Goal: Task Accomplishment & Management: Manage account settings

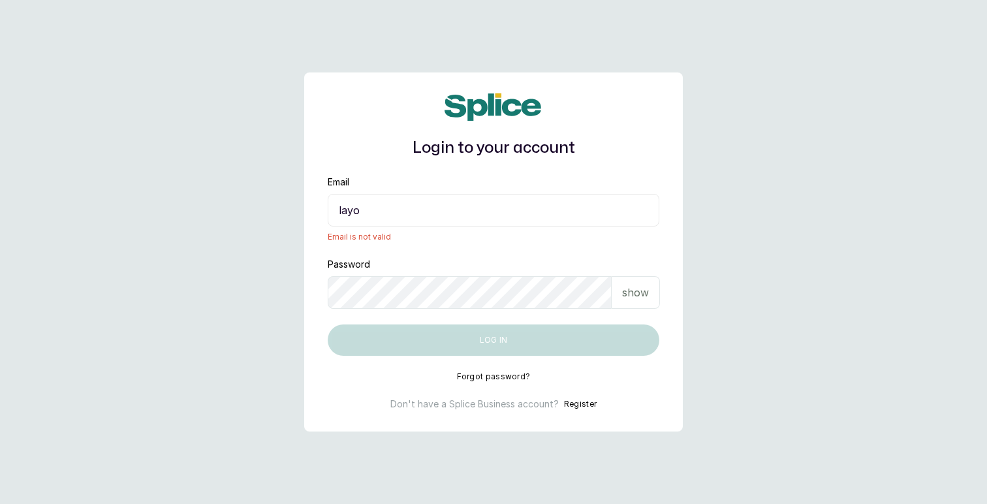
type input "[EMAIL_ADDRESS][DOMAIN_NAME]"
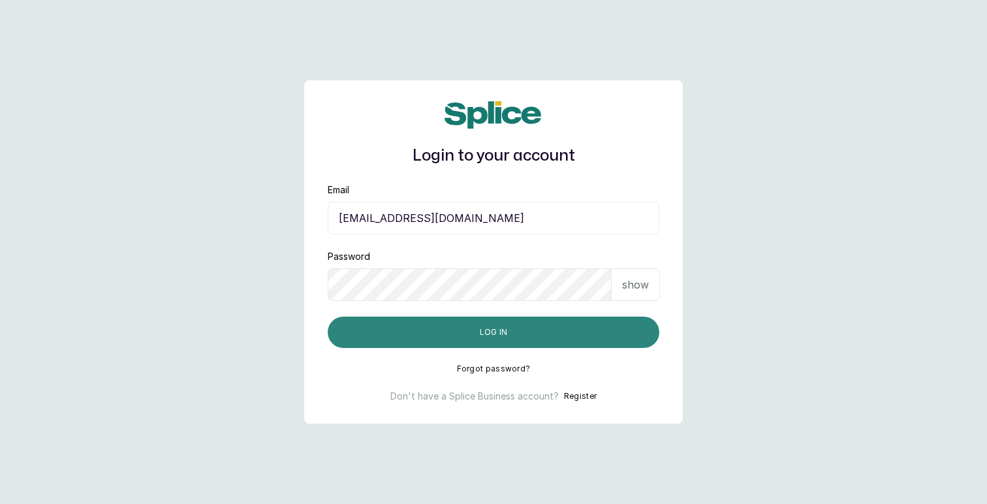
click at [476, 326] on button "Log in" at bounding box center [494, 332] width 332 height 31
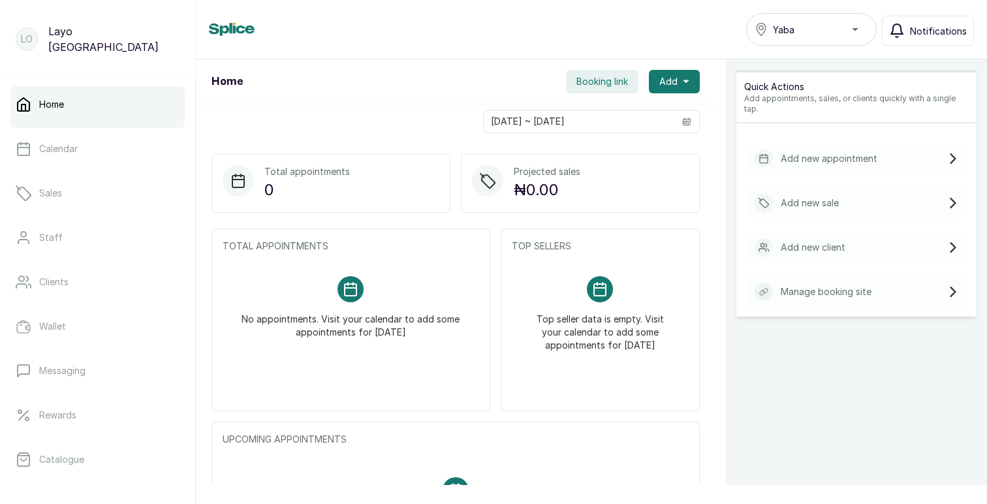
click at [927, 33] on span "Notifications" at bounding box center [938, 31] width 57 height 14
click at [844, 26] on div "Yaba" at bounding box center [811, 30] width 114 height 16
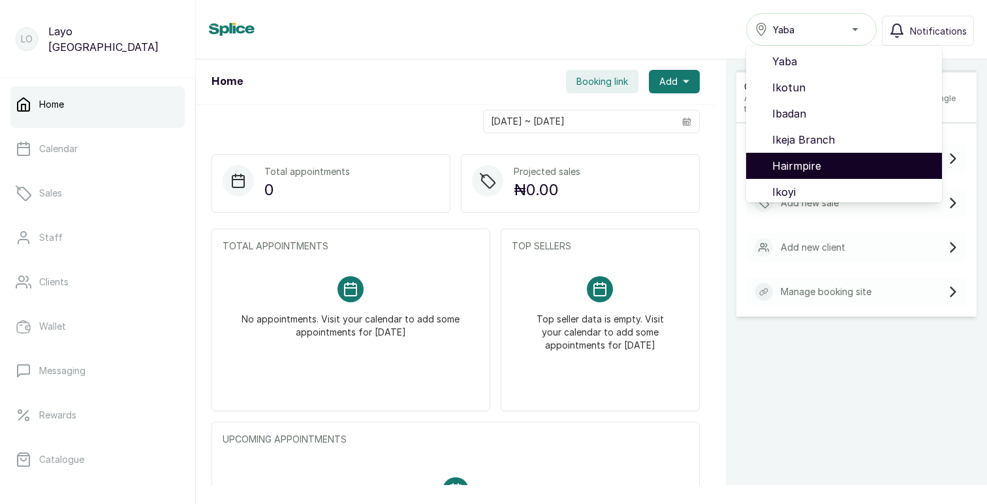
scroll to position [84, 0]
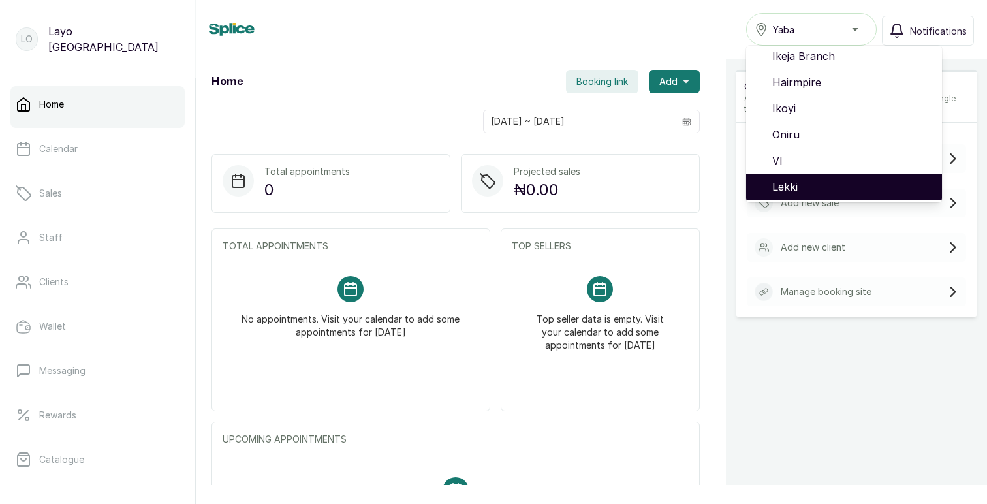
click at [790, 192] on span "Lekki" at bounding box center [851, 187] width 159 height 16
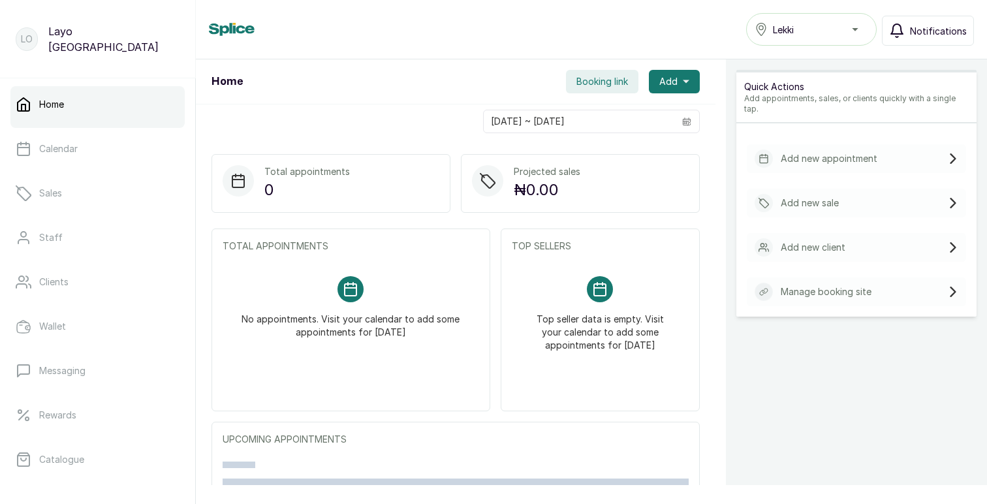
click at [944, 32] on span "Notifications" at bounding box center [938, 31] width 57 height 14
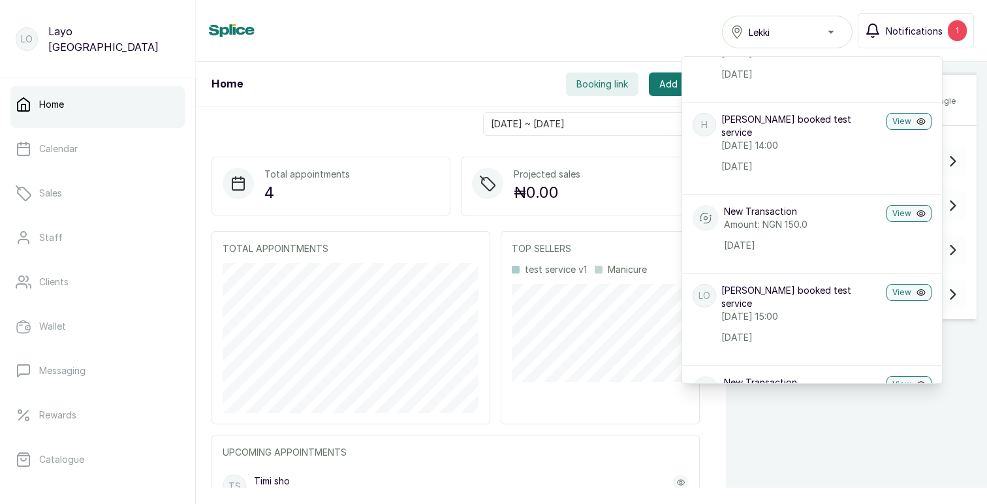
scroll to position [350, 0]
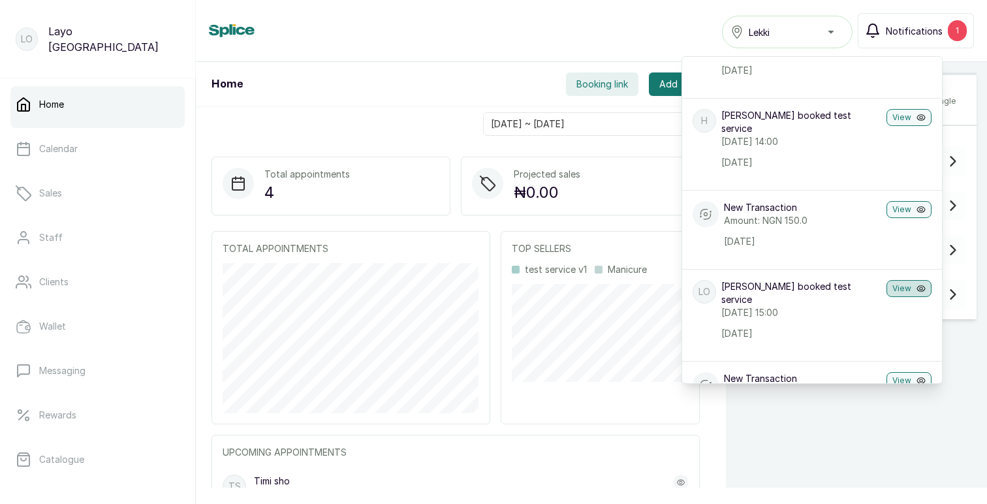
click at [920, 284] on icon "button" at bounding box center [920, 288] width 9 height 9
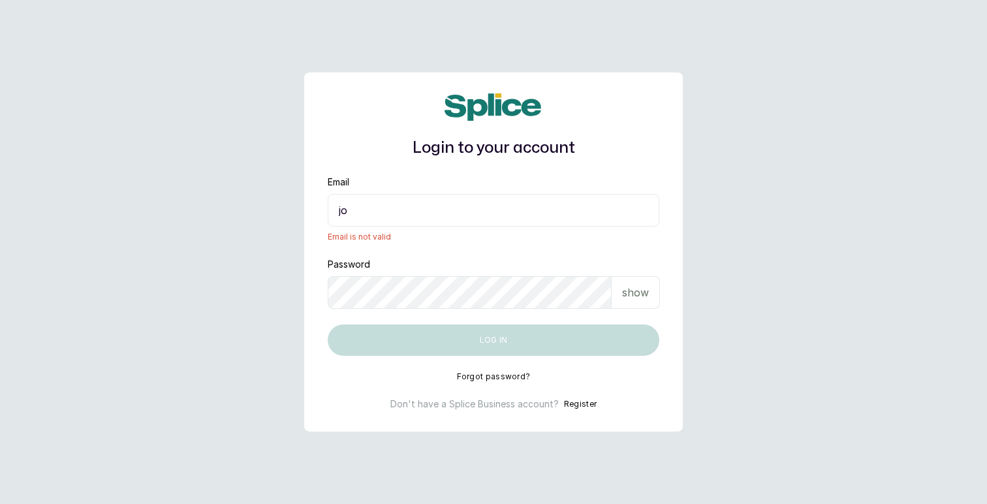
type input "[EMAIL_ADDRESS][DOMAIN_NAME]"
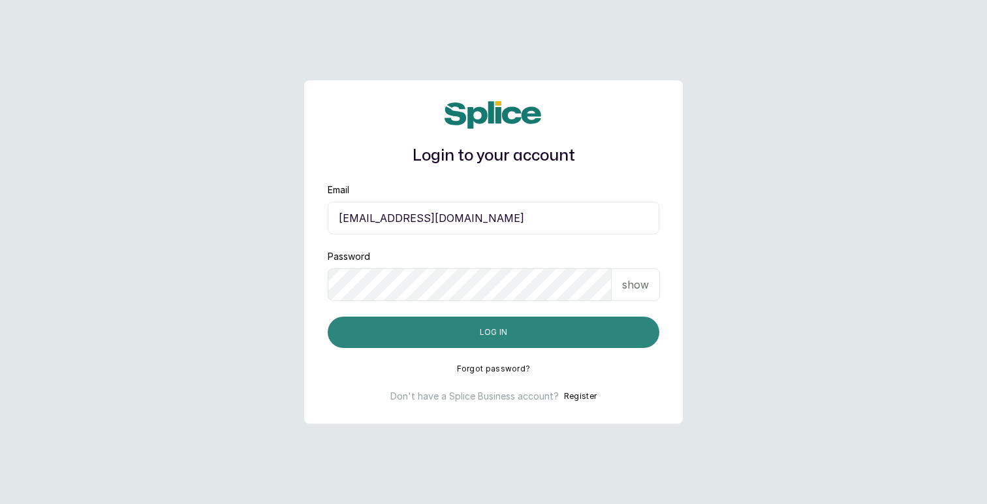
click at [470, 324] on button "Log in" at bounding box center [494, 332] width 332 height 31
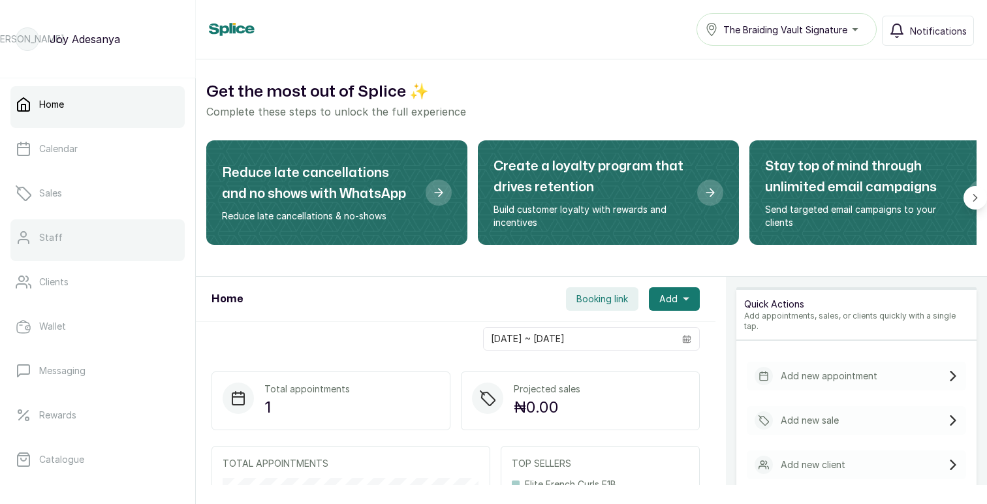
click at [52, 238] on p "Staff" at bounding box center [50, 237] width 23 height 13
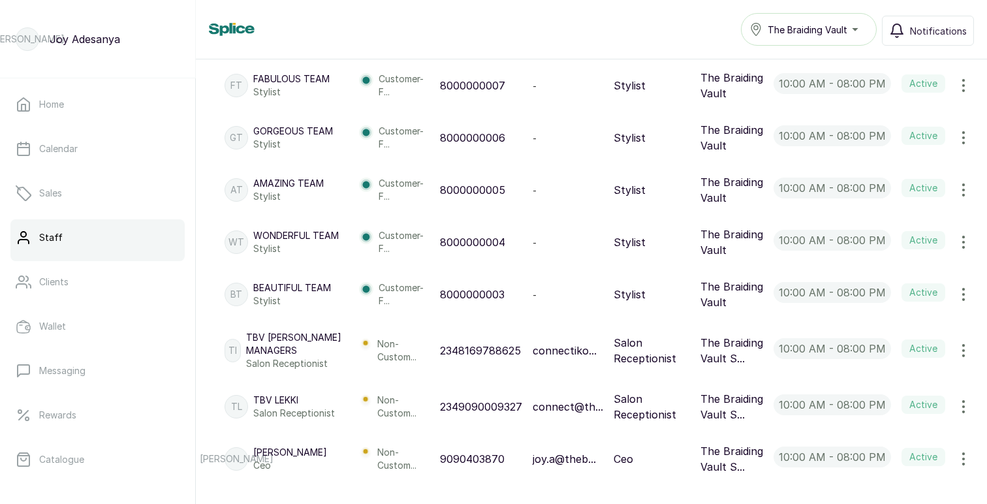
scroll to position [527, 0]
click at [964, 410] on icon "button" at bounding box center [963, 407] width 16 height 16
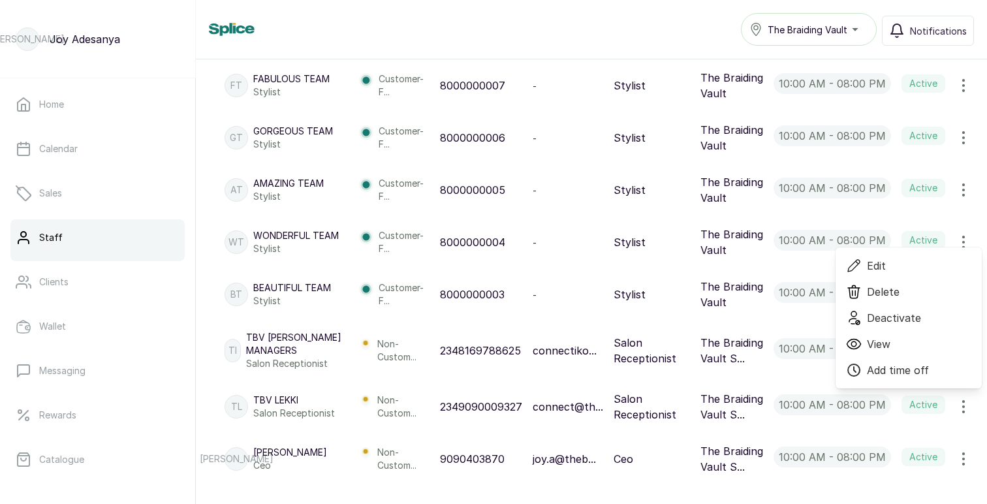
click at [874, 264] on span "Edit" at bounding box center [876, 266] width 19 height 16
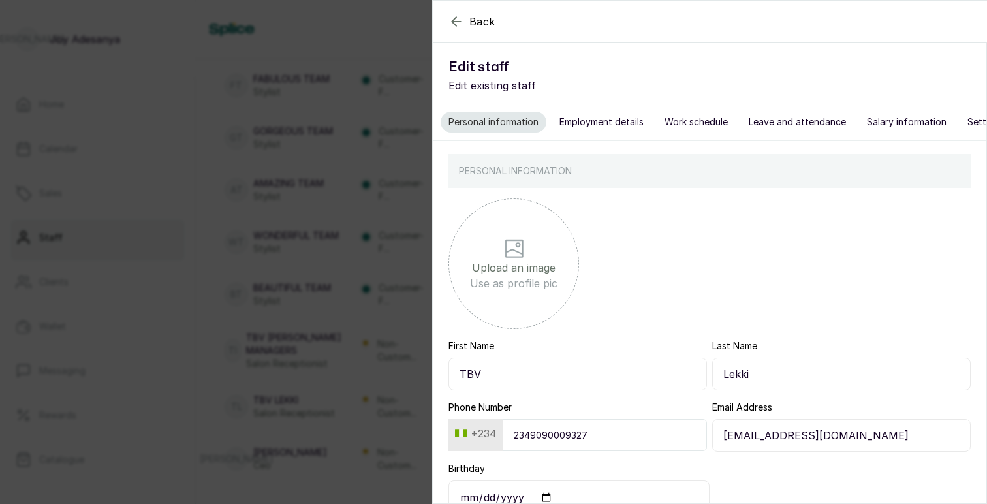
click at [578, 120] on button "Employment details" at bounding box center [601, 122] width 100 height 21
select select "salon_receptionist"
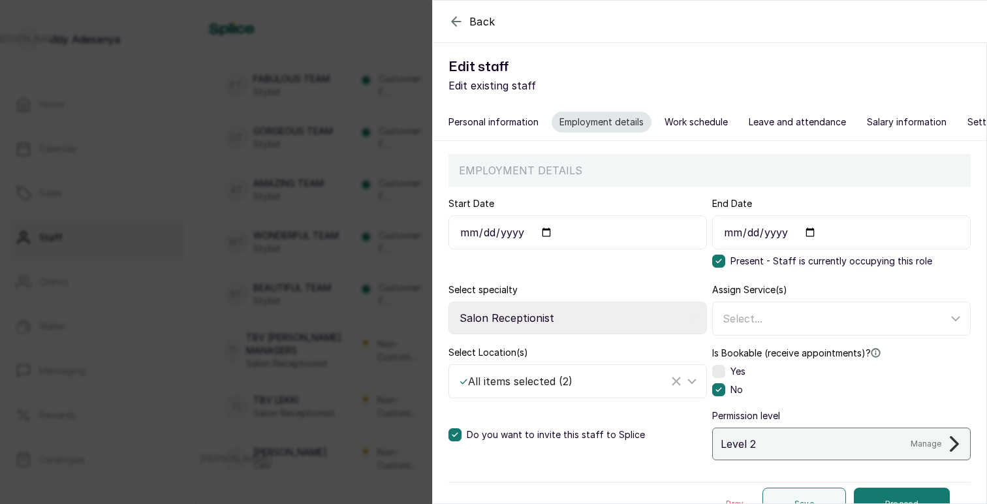
click at [472, 123] on button "Personal information" at bounding box center [493, 122] width 106 height 21
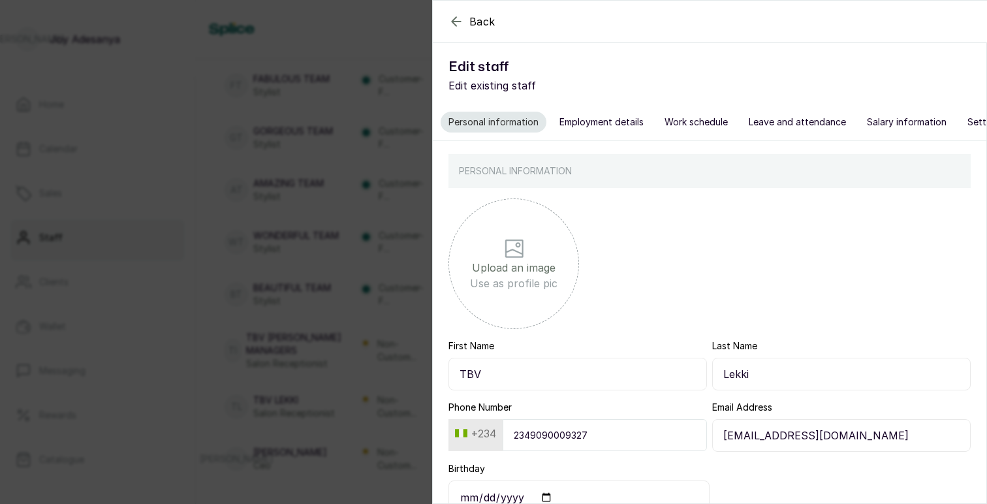
click at [403, 145] on div "Back Edit staff Edit existing staff Personal information Employment details Wor…" at bounding box center [493, 252] width 987 height 504
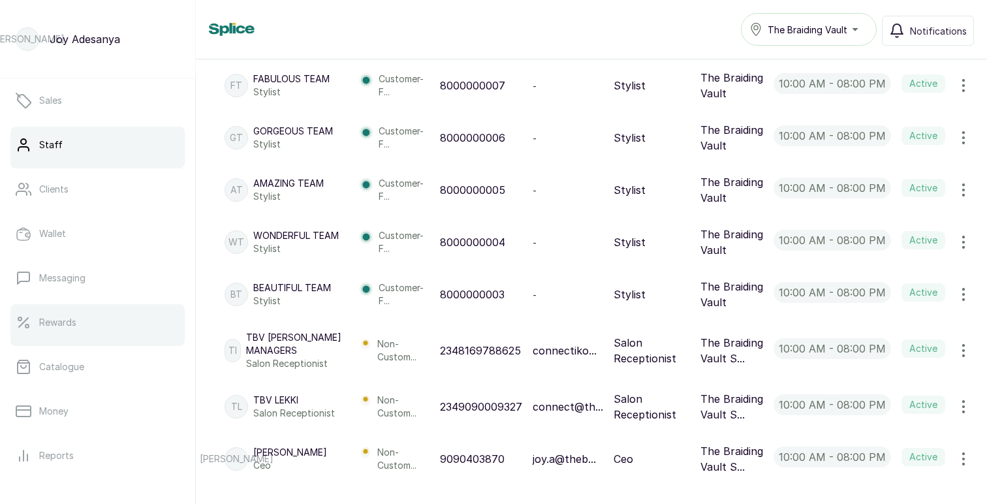
scroll to position [226, 0]
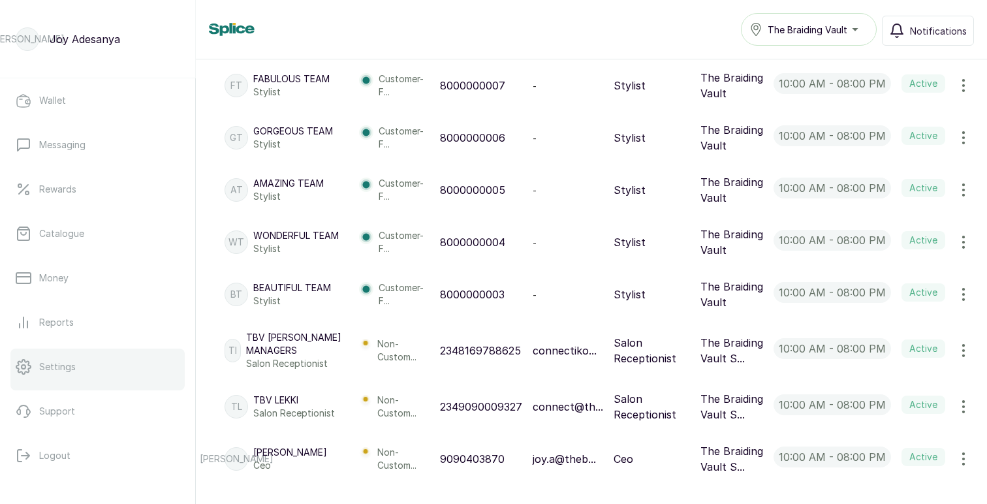
click at [59, 367] on p "Settings" at bounding box center [57, 366] width 37 height 13
